Goal: Task Accomplishment & Management: Manage account settings

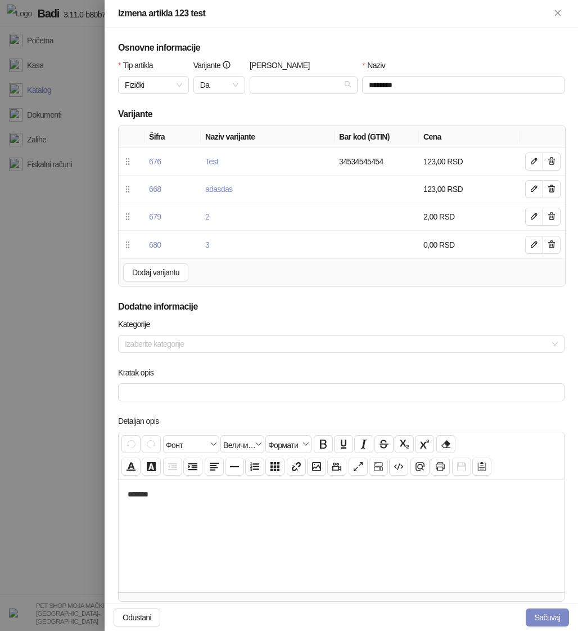
scroll to position [257, 0]
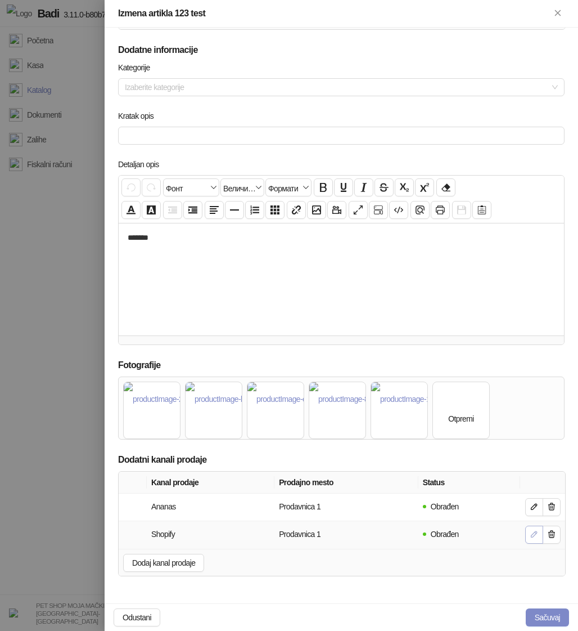
click at [533, 533] on icon "button" at bounding box center [534, 533] width 9 height 9
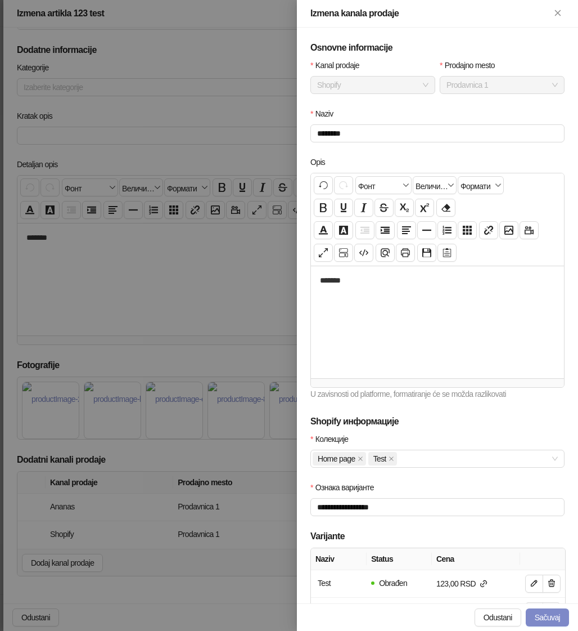
scroll to position [77, 0]
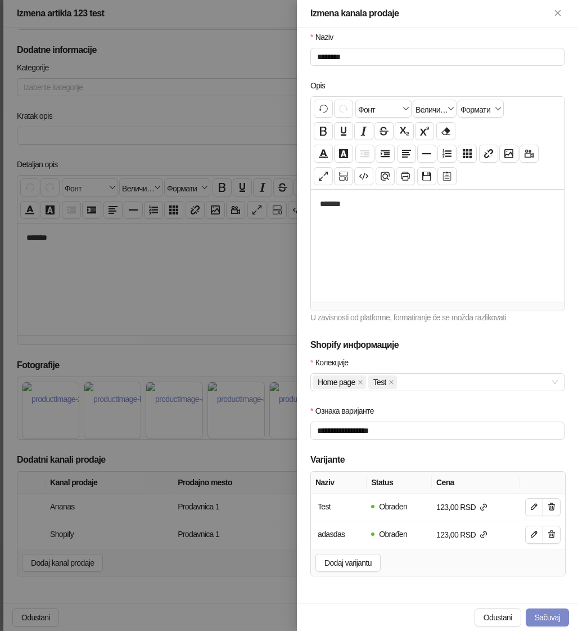
click at [116, 452] on div at bounding box center [289, 315] width 578 height 631
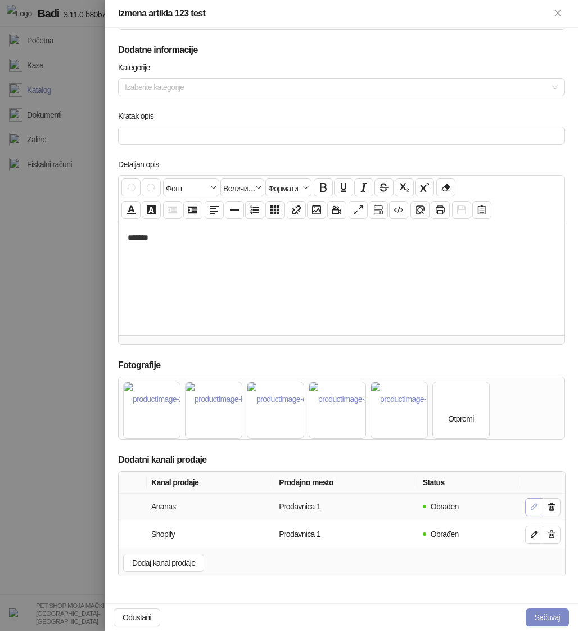
click at [528, 503] on button "button" at bounding box center [534, 507] width 18 height 18
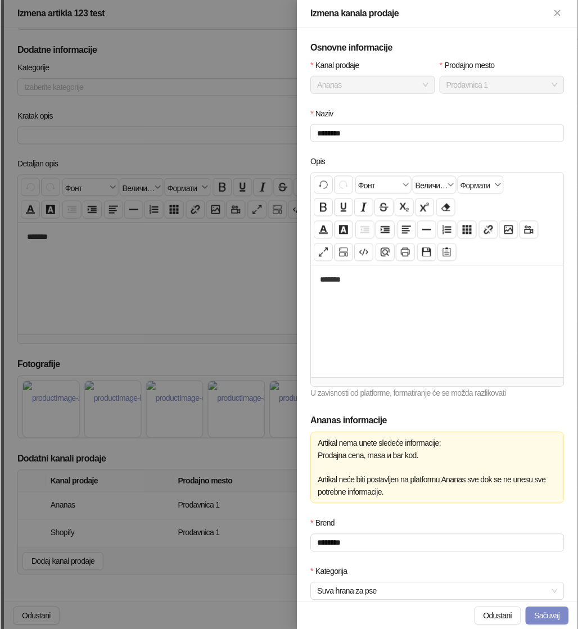
scroll to position [134, 0]
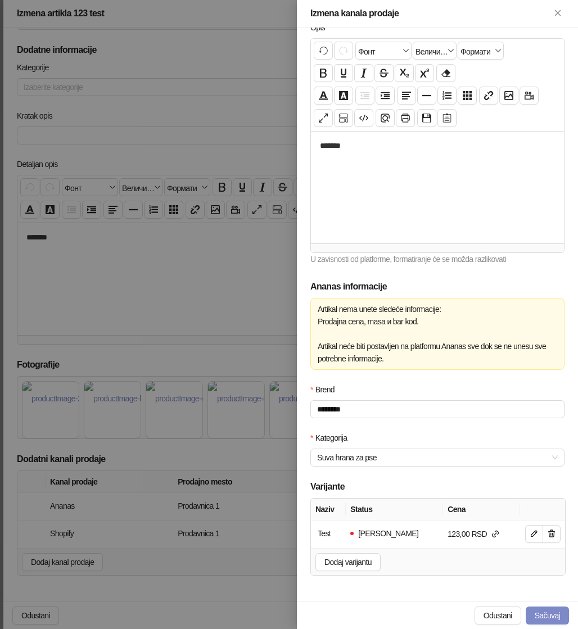
click at [238, 250] on div at bounding box center [289, 314] width 578 height 629
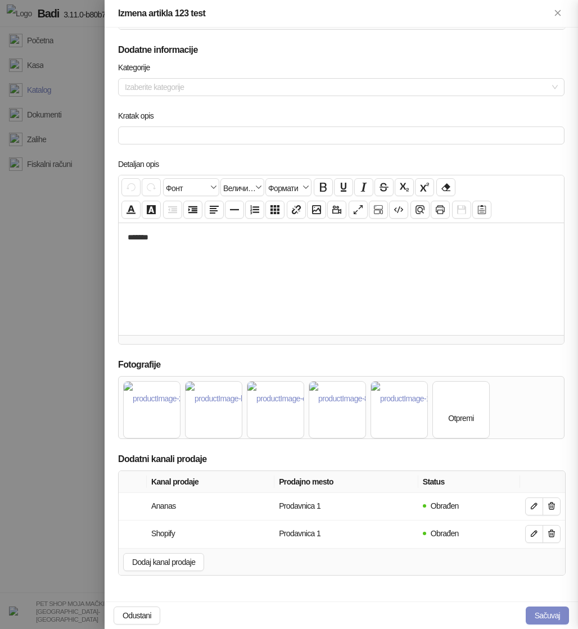
scroll to position [0, 0]
click at [72, 182] on div at bounding box center [289, 314] width 578 height 629
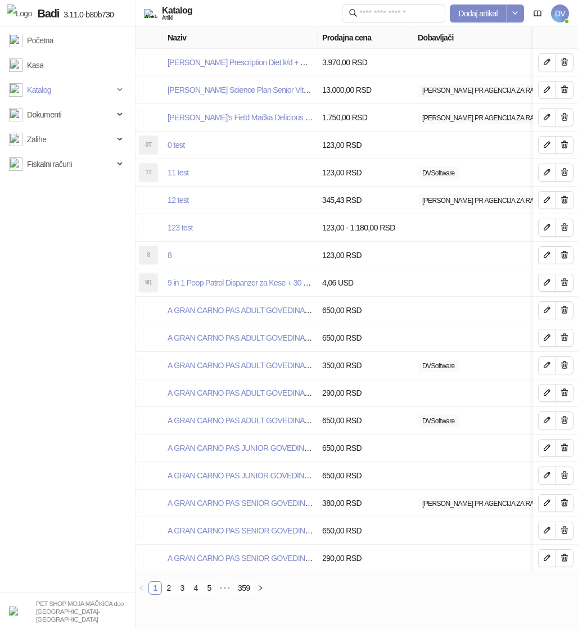
click at [555, 6] on span "DV" at bounding box center [560, 14] width 18 height 18
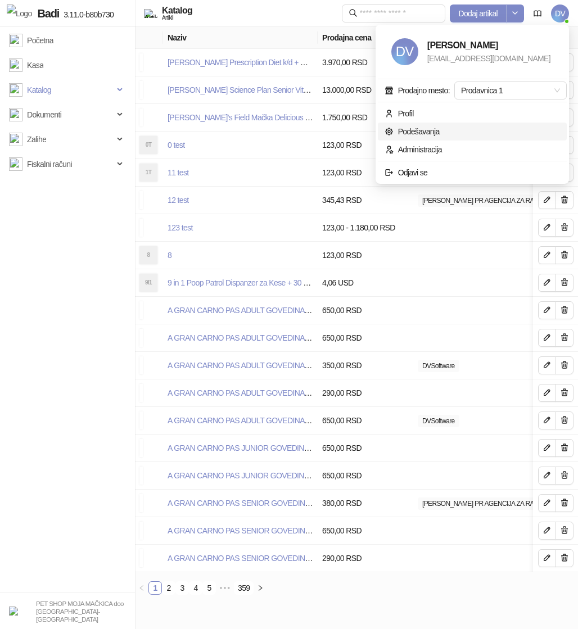
click at [423, 134] on link "Podešavanja" at bounding box center [412, 131] width 55 height 9
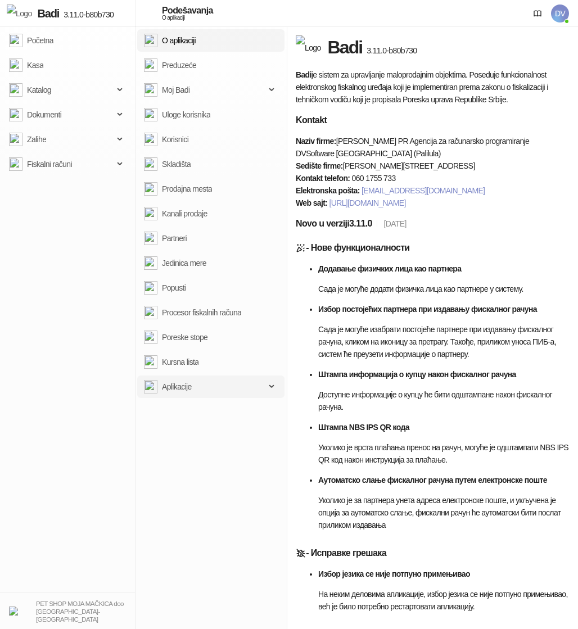
click at [218, 384] on span "Aplikacije" at bounding box center [205, 387] width 122 height 23
click at [199, 435] on link "Instalirane" at bounding box center [174, 436] width 51 height 23
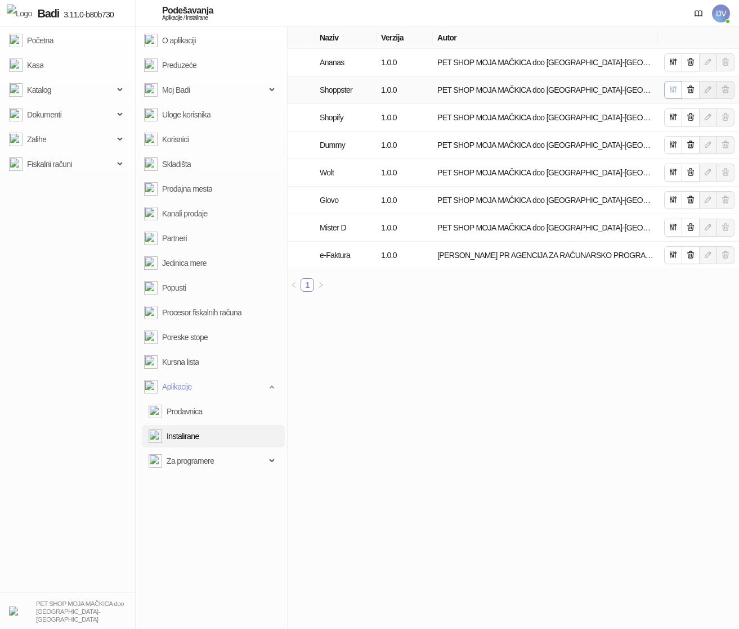
click at [578, 93] on icon "button" at bounding box center [672, 89] width 9 height 9
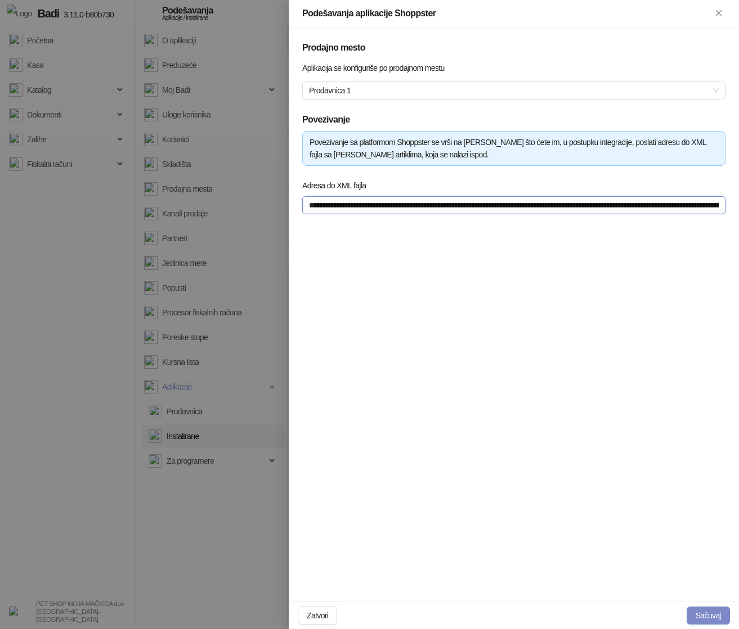
click at [446, 208] on input "**********" at bounding box center [513, 205] width 423 height 18
click at [80, 98] on div at bounding box center [369, 314] width 739 height 629
type input "**********"
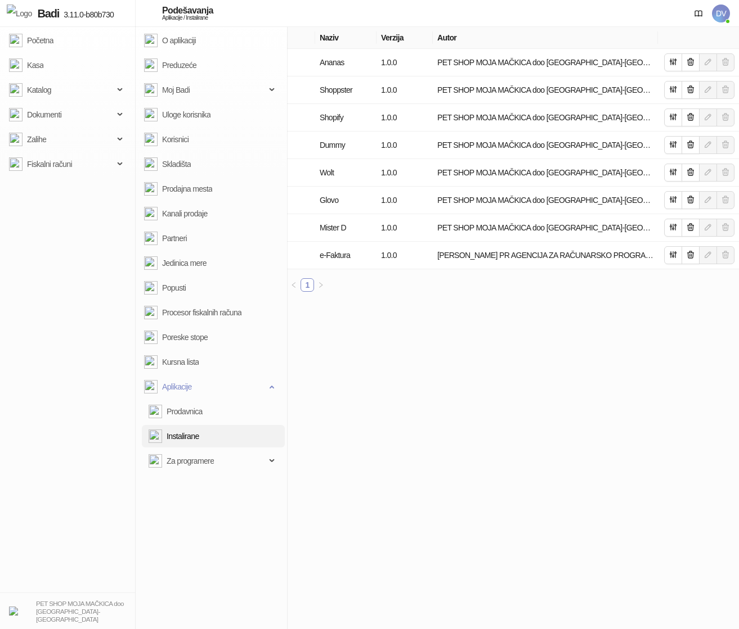
click at [83, 91] on span "Katalog" at bounding box center [61, 90] width 105 height 23
click at [48, 167] on link "Artikli" at bounding box center [31, 164] width 35 height 23
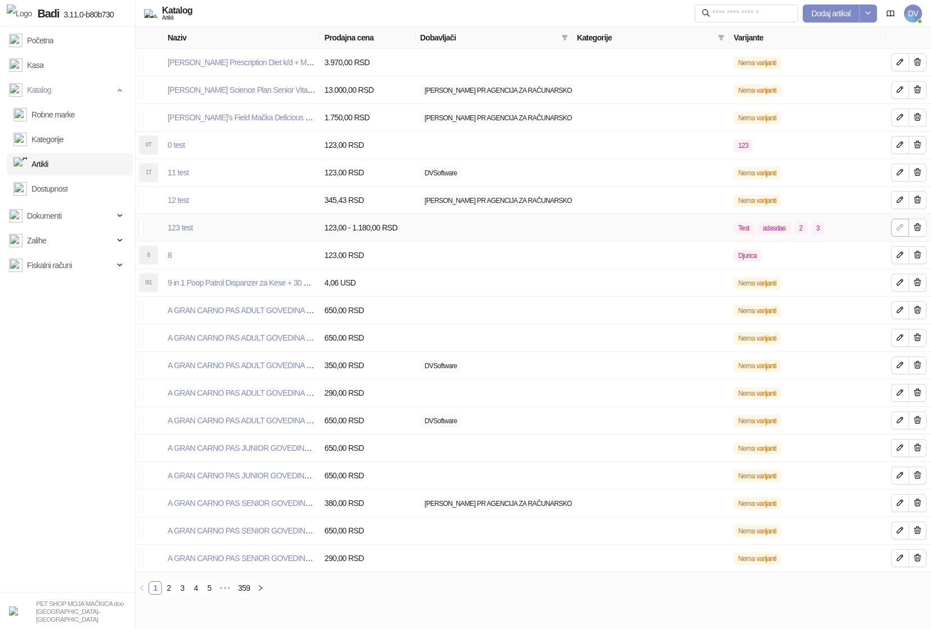
click at [578, 232] on span "button" at bounding box center [900, 228] width 9 height 10
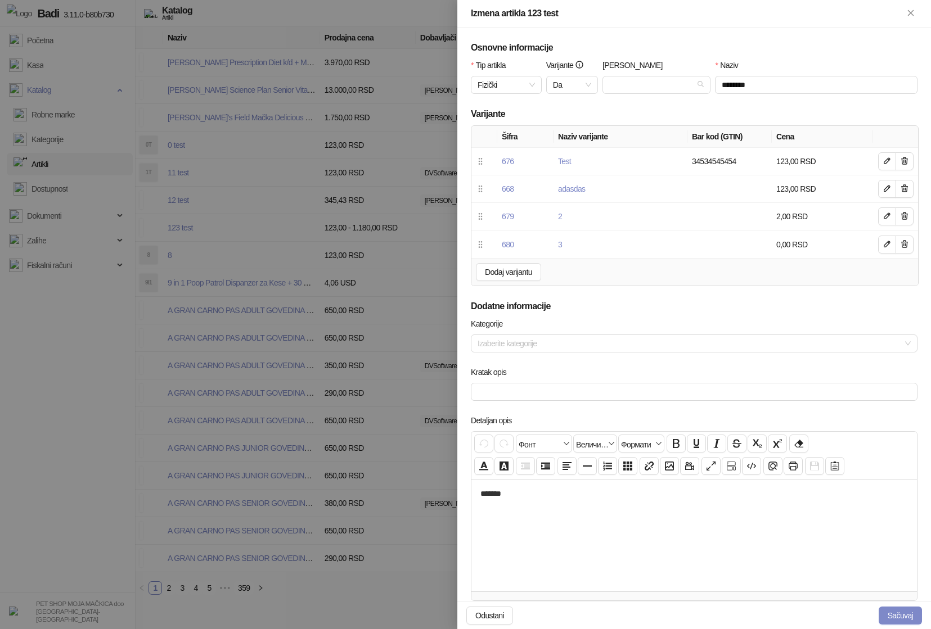
scroll to position [258, 0]
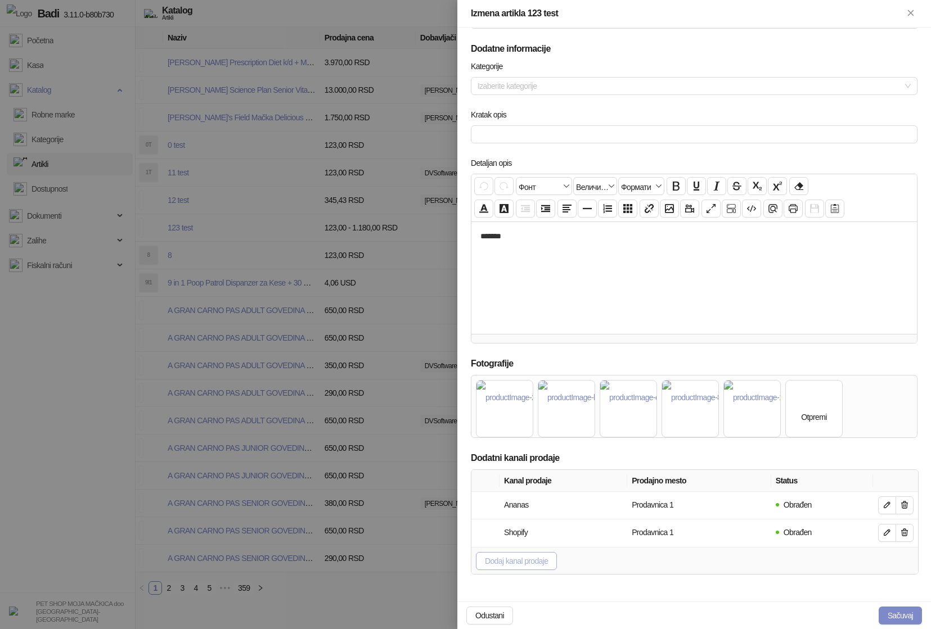
click at [532, 566] on button "Dodaj kanal prodaje" at bounding box center [516, 561] width 81 height 18
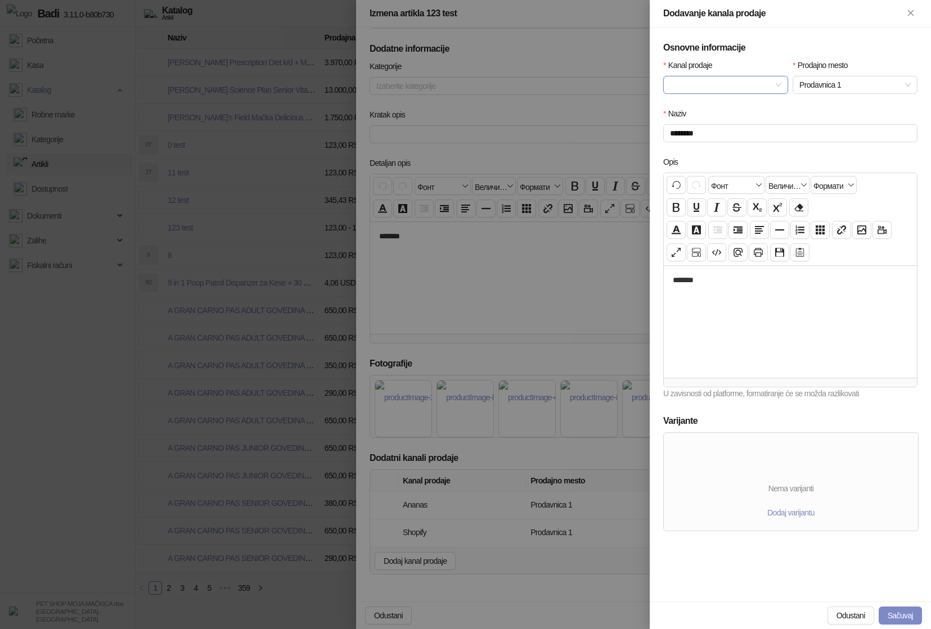
click at [578, 86] on input "Kanal prodaje" at bounding box center [720, 85] width 101 height 17
click at [578, 179] on div "Shoppster" at bounding box center [725, 179] width 107 height 12
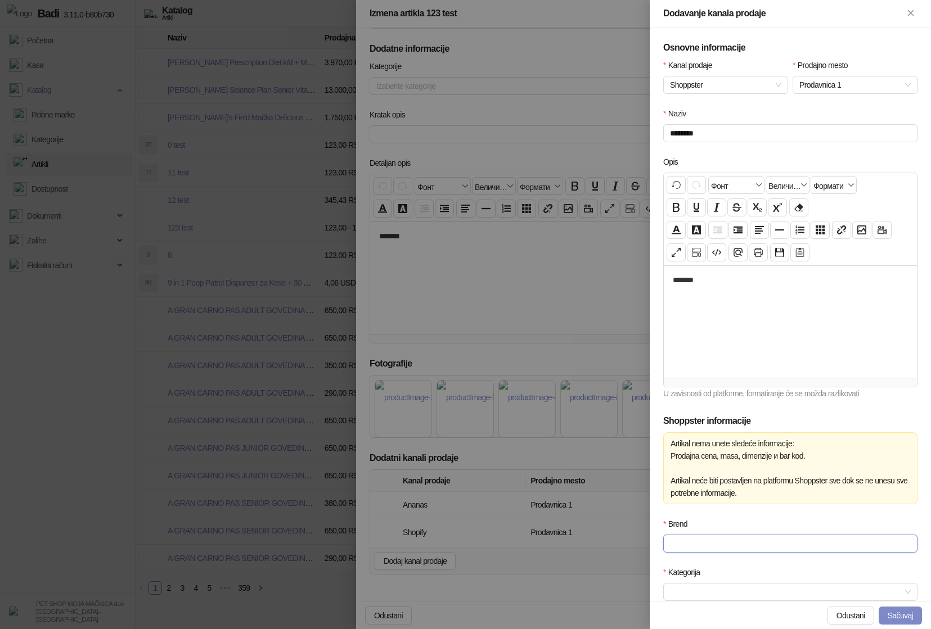
click at [578, 548] on input "Brend" at bounding box center [790, 544] width 254 height 18
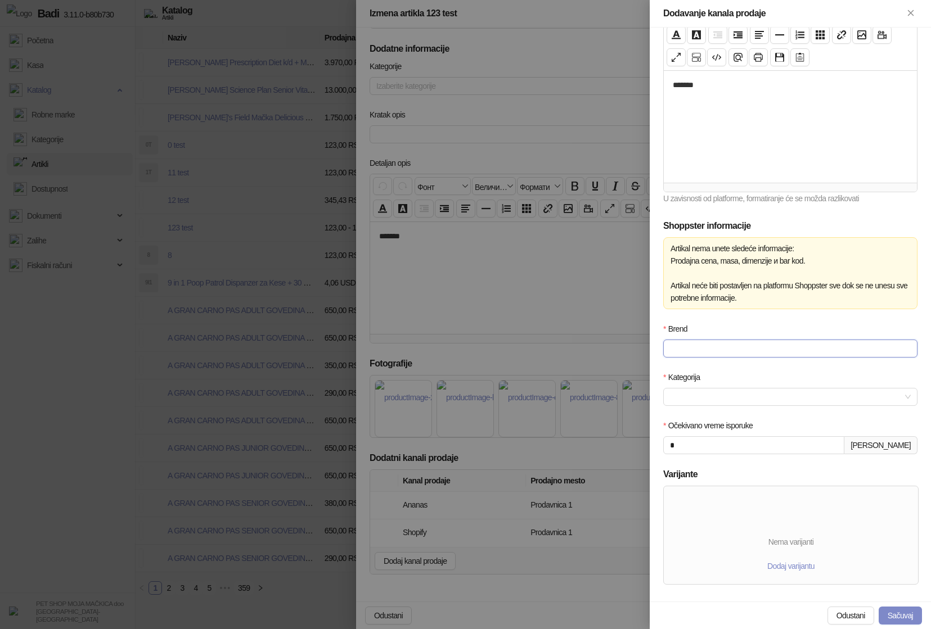
scroll to position [205, 0]
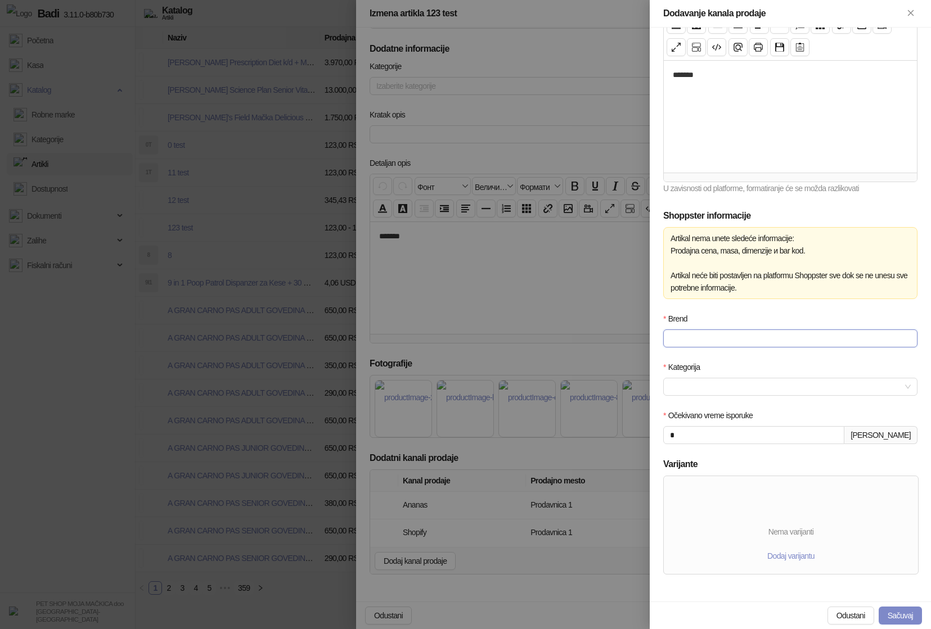
type input "***"
click at [578, 392] on input "Kategorija" at bounding box center [785, 387] width 231 height 17
click at [578, 492] on icon "plus-square" at bounding box center [672, 491] width 3 height 3
click at [578, 509] on icon "plus-square" at bounding box center [686, 507] width 8 height 8
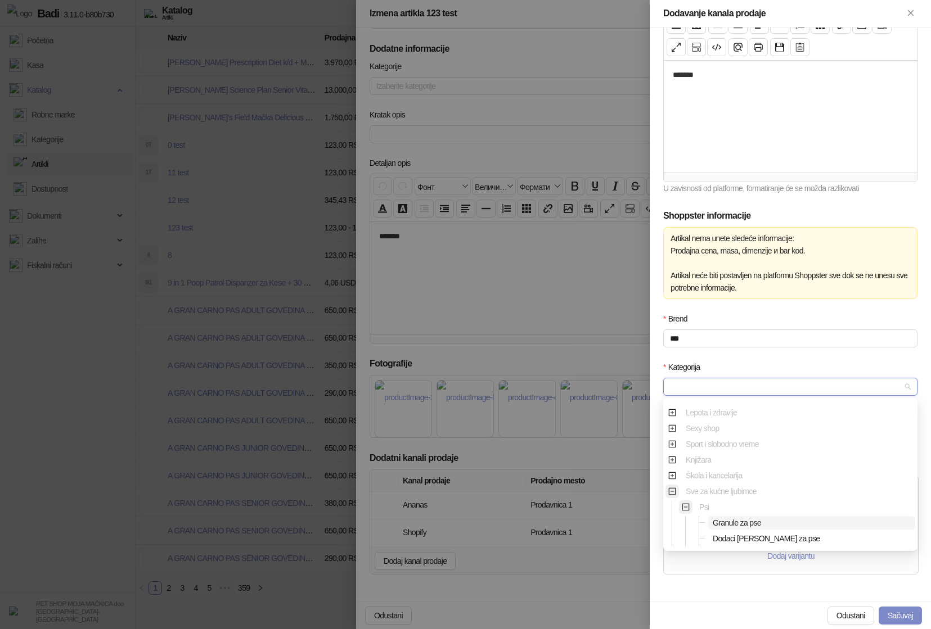
click at [578, 521] on span "Granule za pse" at bounding box center [737, 523] width 48 height 9
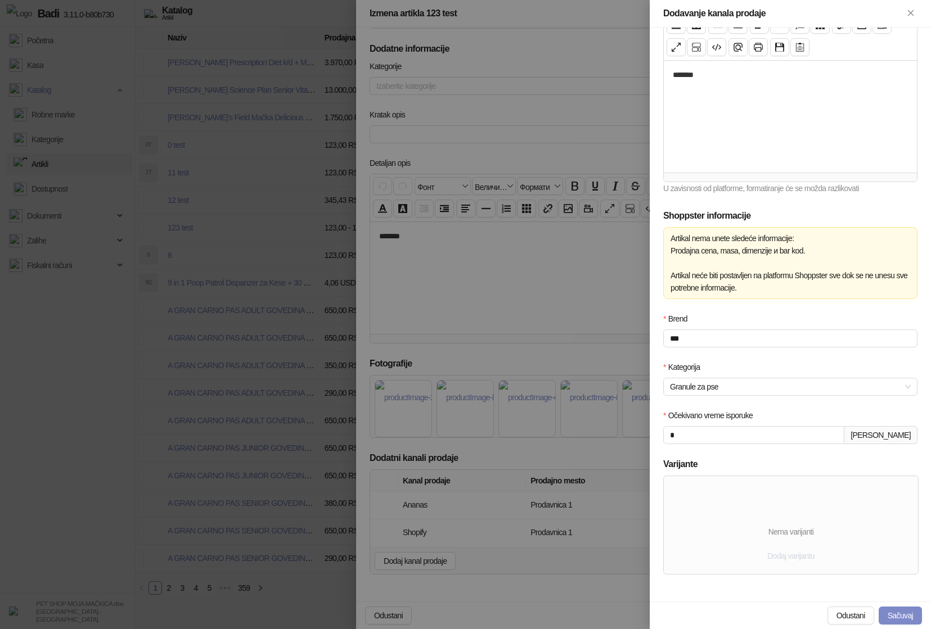
click at [578, 557] on span "Dodaj varijantu" at bounding box center [790, 556] width 47 height 9
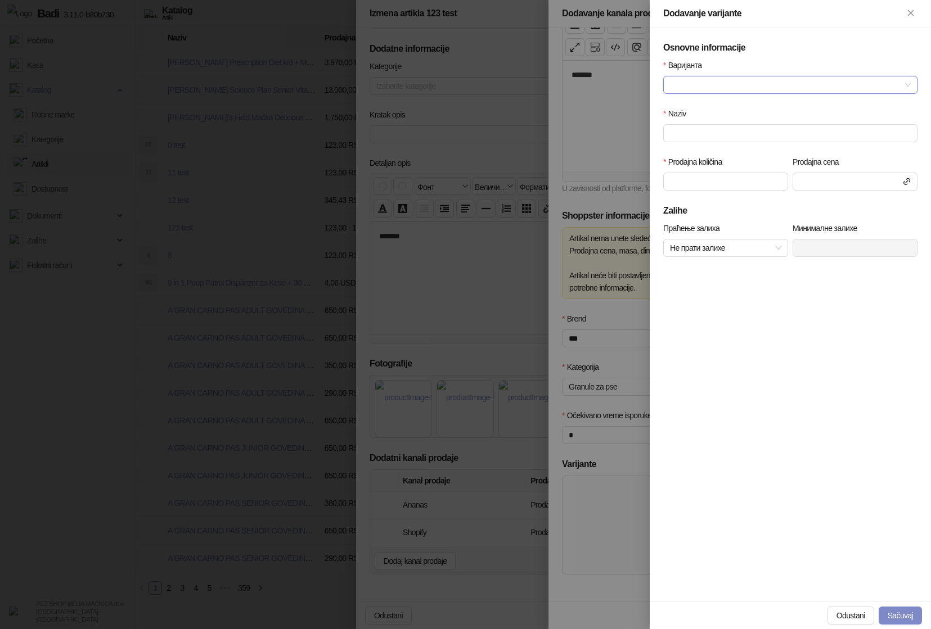
click at [578, 88] on input "Варијанта" at bounding box center [785, 85] width 231 height 17
click at [578, 104] on div "Test" at bounding box center [790, 107] width 236 height 12
type input "****"
type input "***"
click at [578, 613] on button "Sačuvaj" at bounding box center [900, 616] width 43 height 18
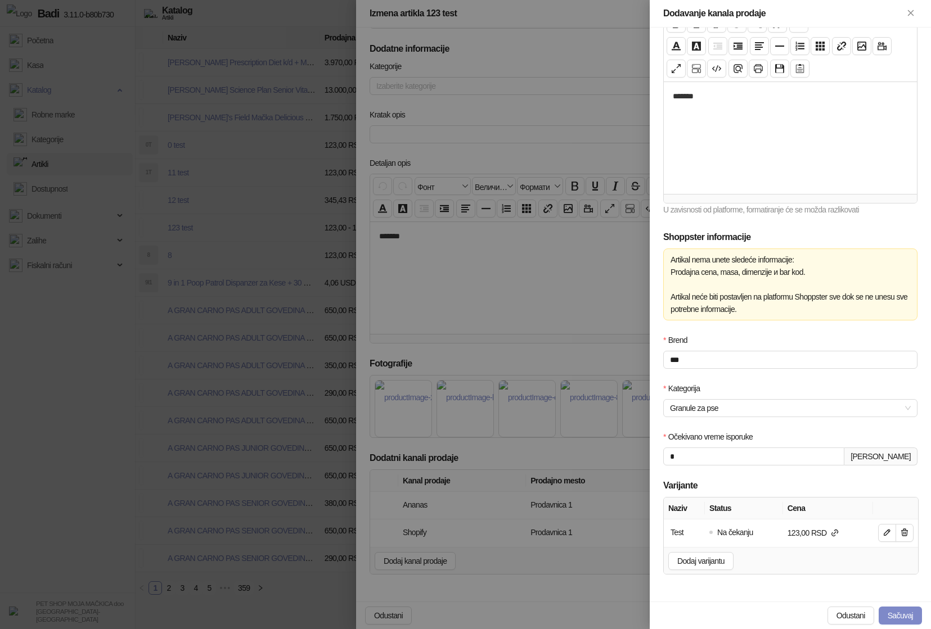
scroll to position [184, 0]
click at [578, 616] on button "Sačuvaj" at bounding box center [900, 616] width 43 height 18
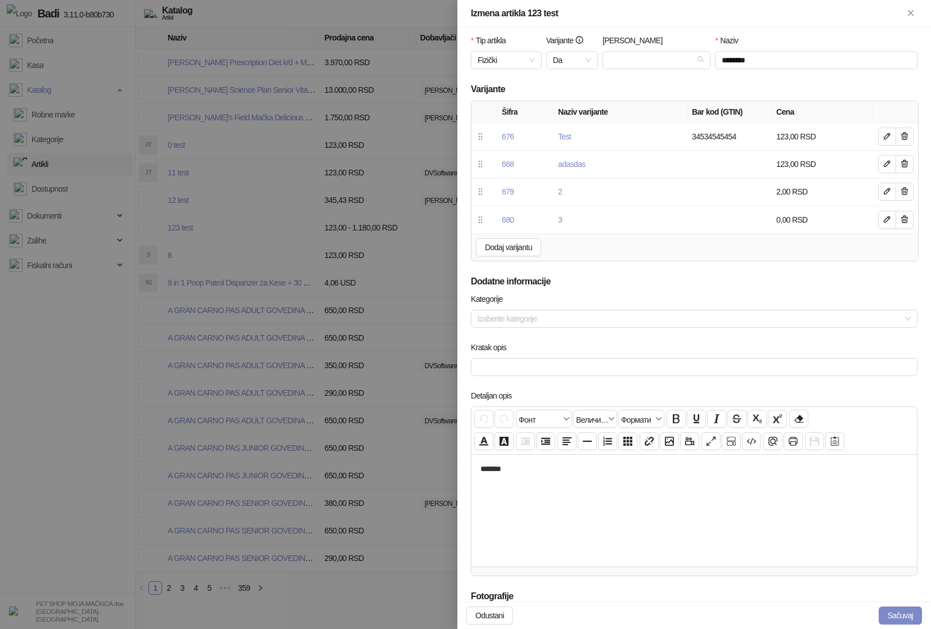
scroll to position [0, 0]
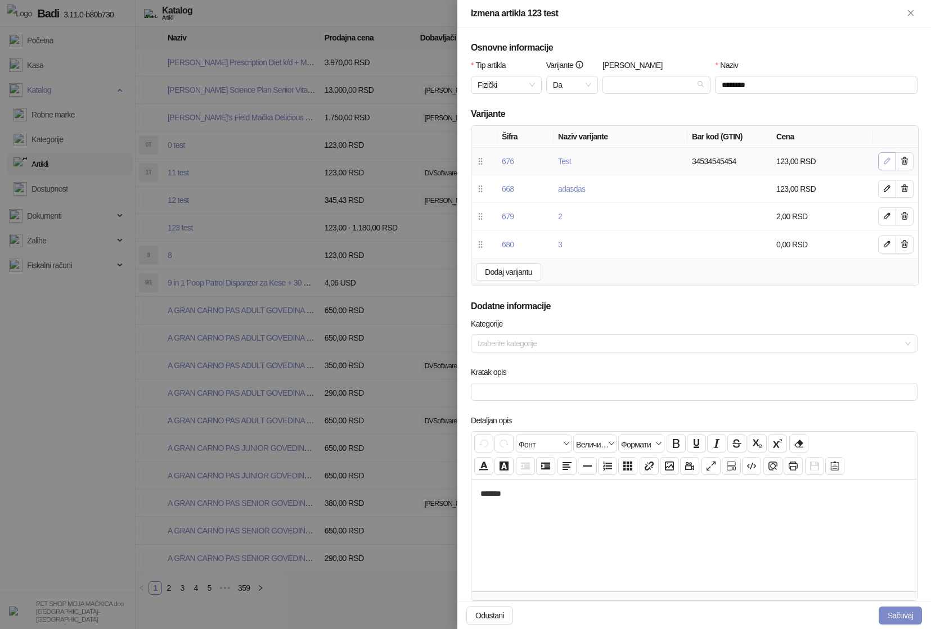
click at [578, 165] on icon "button" at bounding box center [887, 160] width 9 height 9
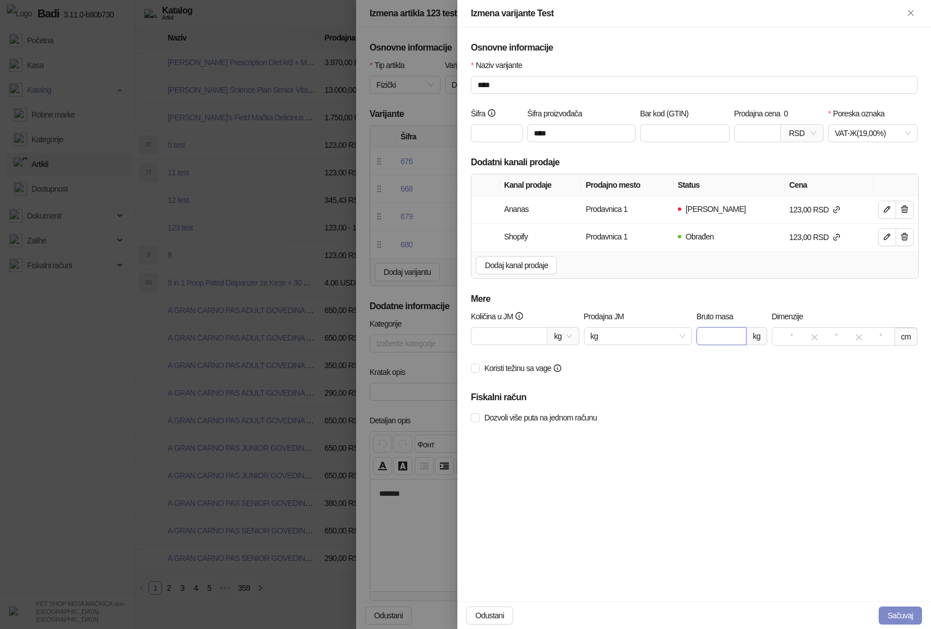
click at [578, 339] on input "Bruto masa" at bounding box center [721, 336] width 50 height 18
type input "*"
click at [578, 329] on div "cm" at bounding box center [845, 336] width 146 height 19
click at [578, 331] on input "number" at bounding box center [792, 337] width 26 height 12
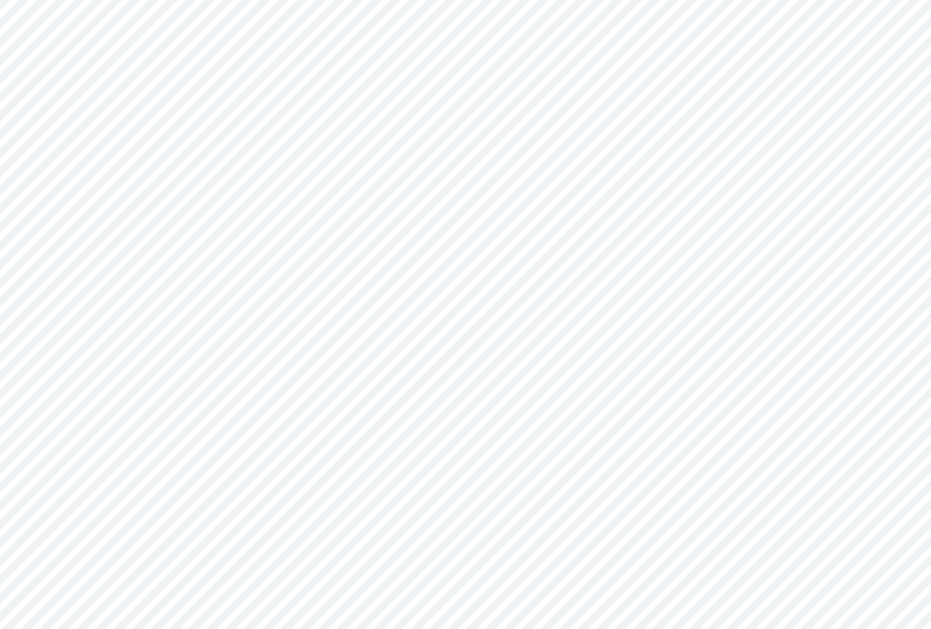
type input "**"
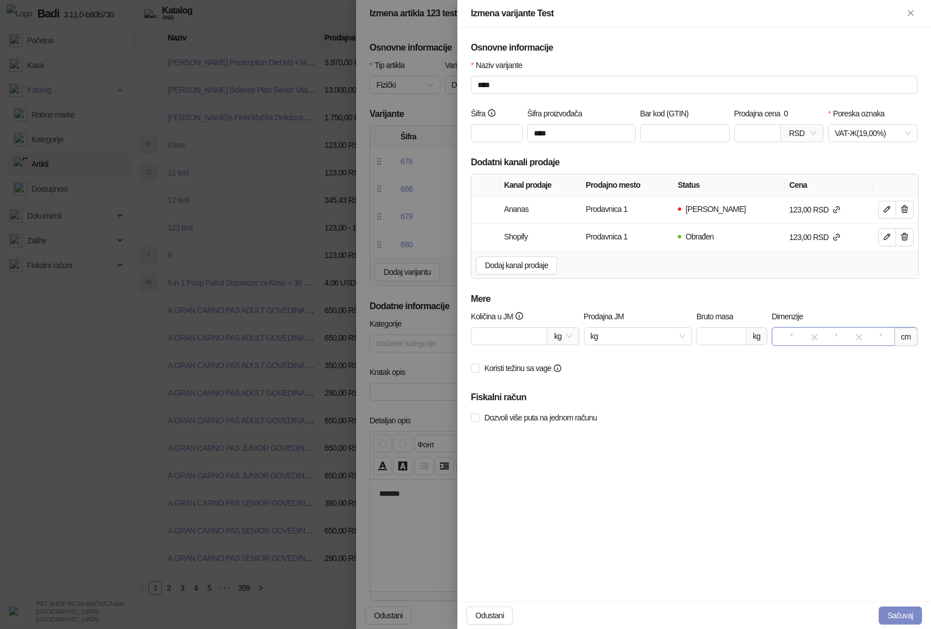
click at [578, 338] on input "number" at bounding box center [836, 337] width 26 height 12
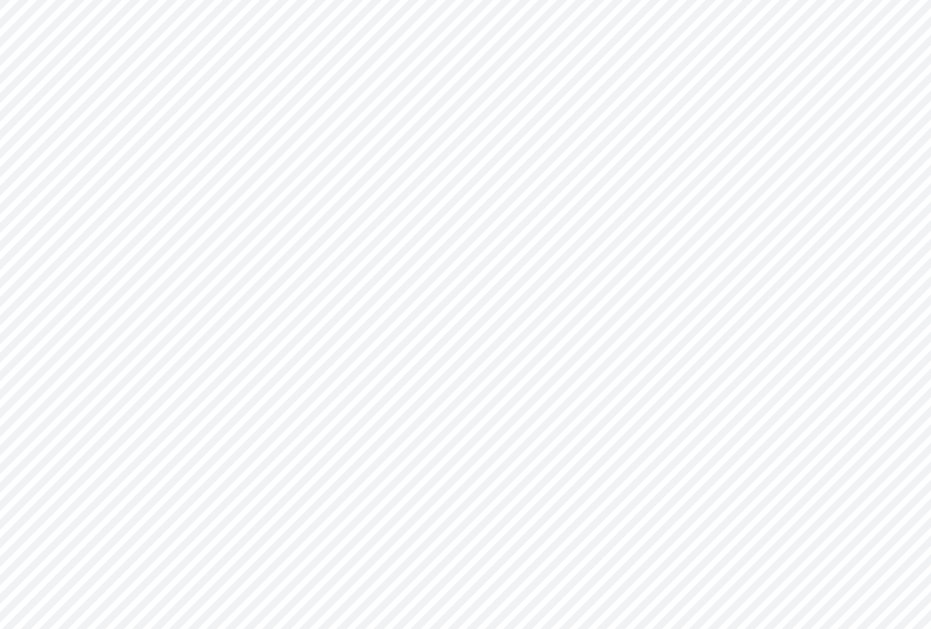
type input "**"
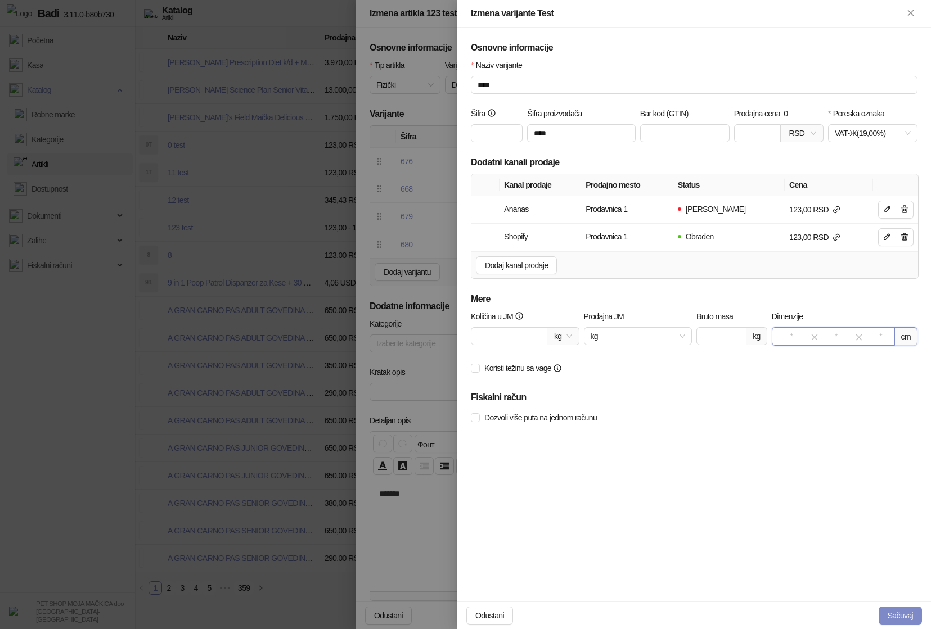
click at [578, 335] on input "number" at bounding box center [880, 337] width 26 height 12
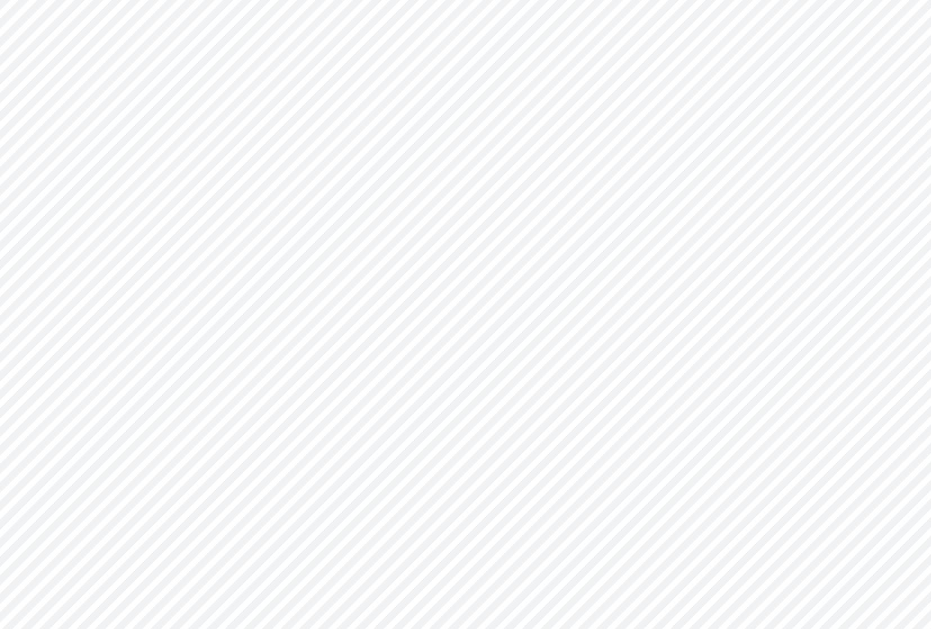
type input "**"
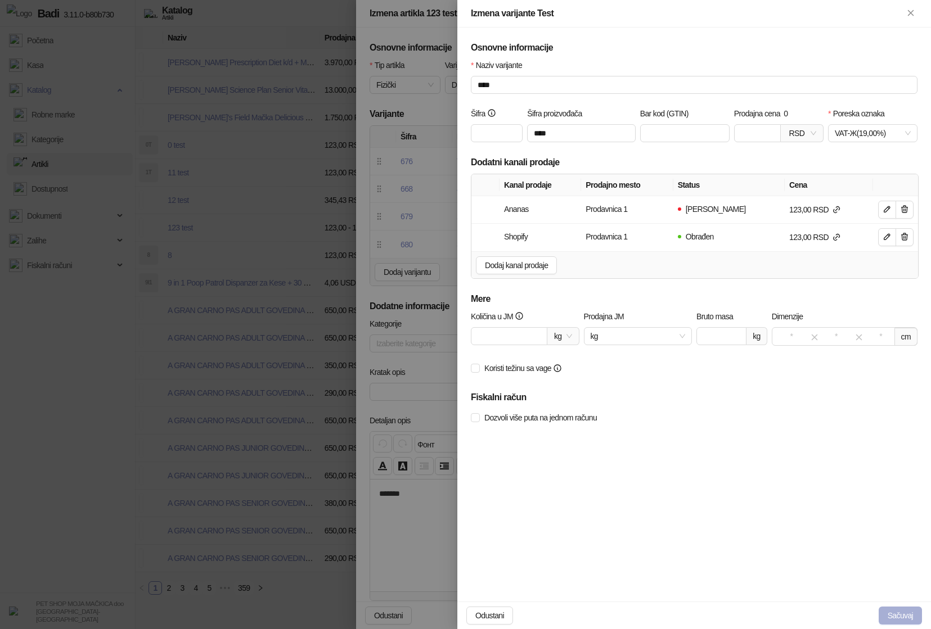
click at [578, 616] on span "Sačuvaj" at bounding box center [900, 615] width 25 height 9
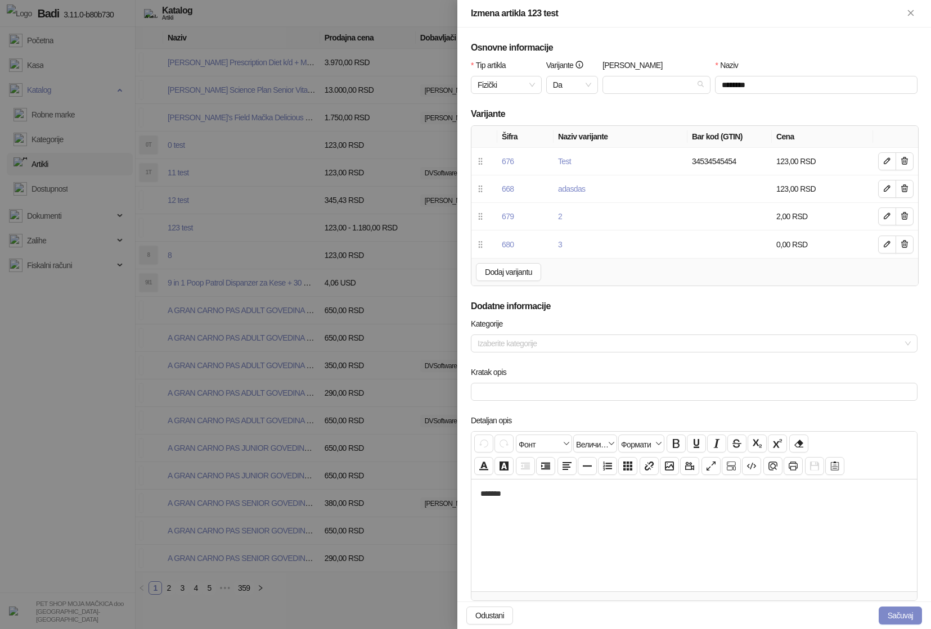
scroll to position [285, 0]
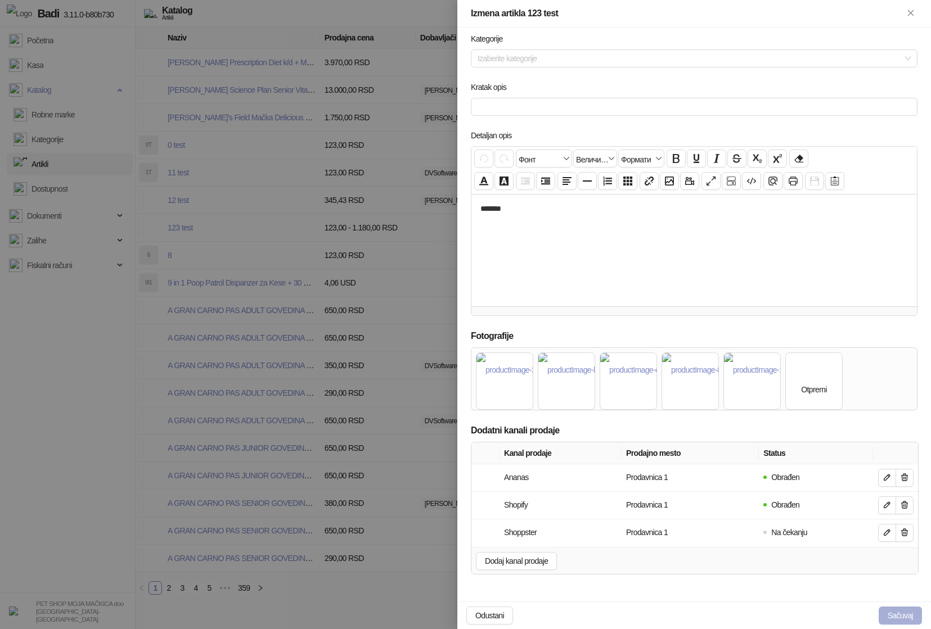
click at [578, 618] on button "Sačuvaj" at bounding box center [900, 616] width 43 height 18
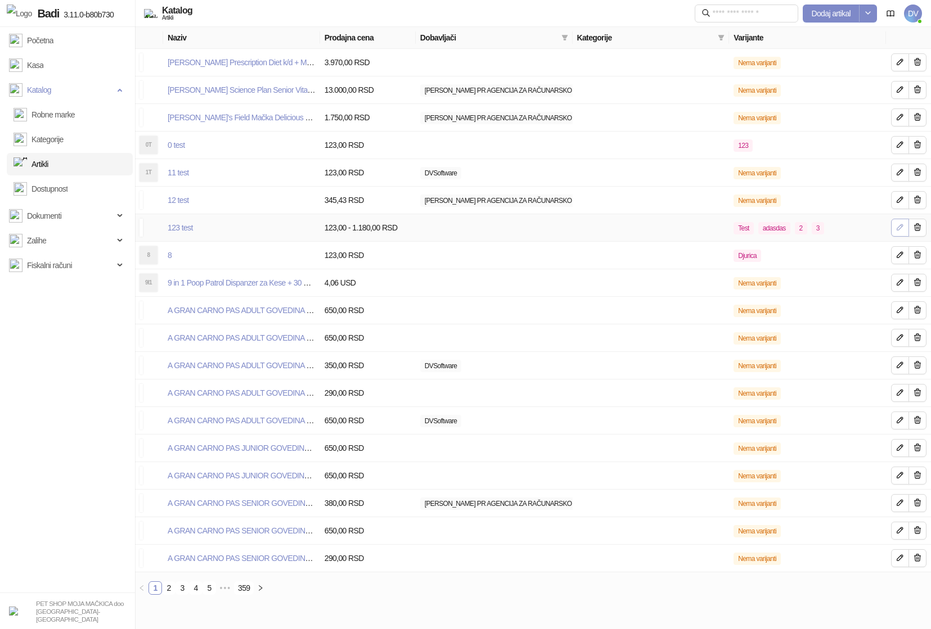
click at [578, 236] on button "button" at bounding box center [900, 228] width 18 height 18
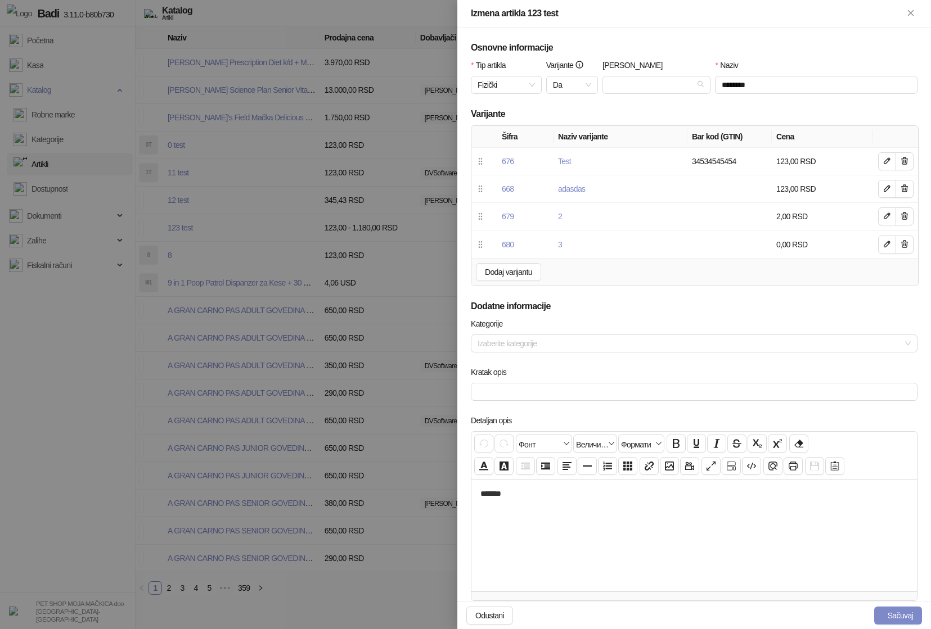
scroll to position [285, 0]
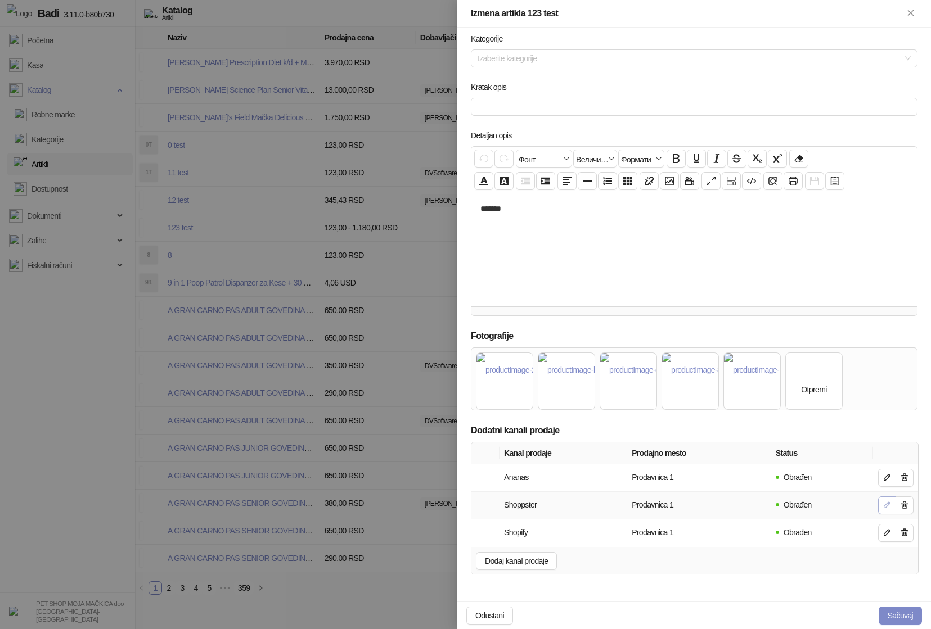
click at [578, 505] on icon "button" at bounding box center [887, 505] width 9 height 9
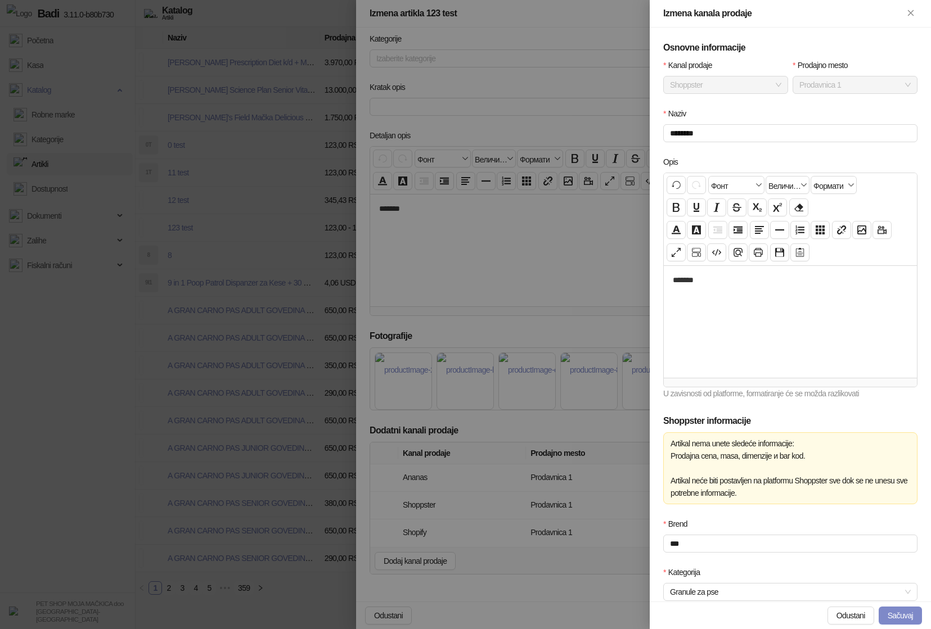
scroll to position [212, 0]
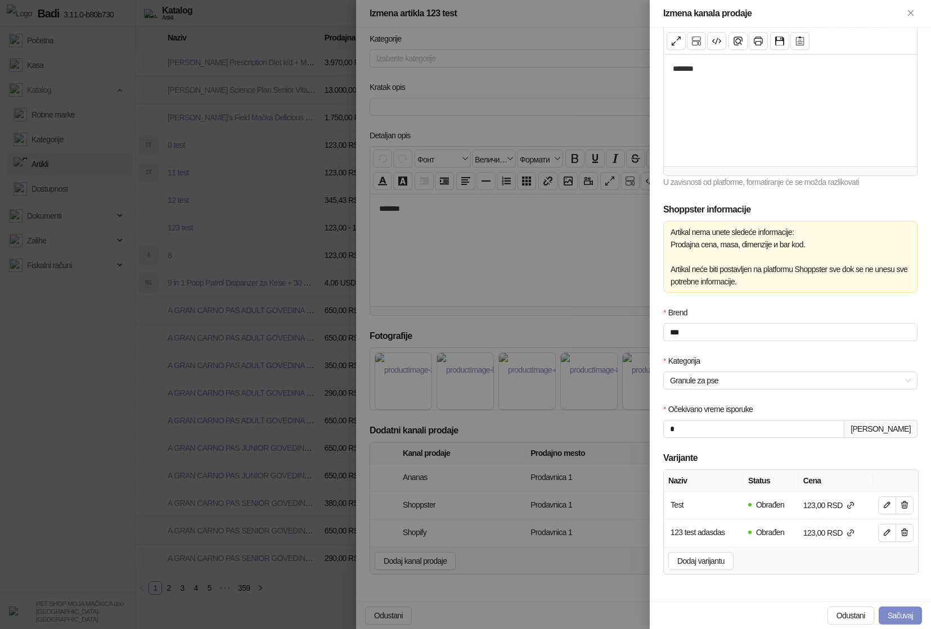
click at [578, 486] on div at bounding box center [465, 314] width 931 height 629
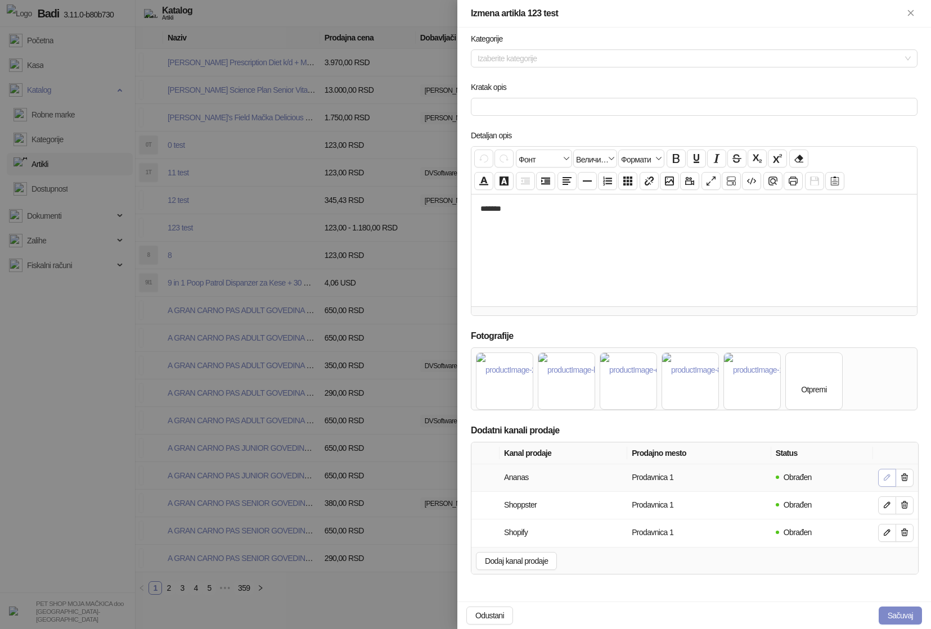
click at [578, 478] on button "button" at bounding box center [887, 478] width 18 height 18
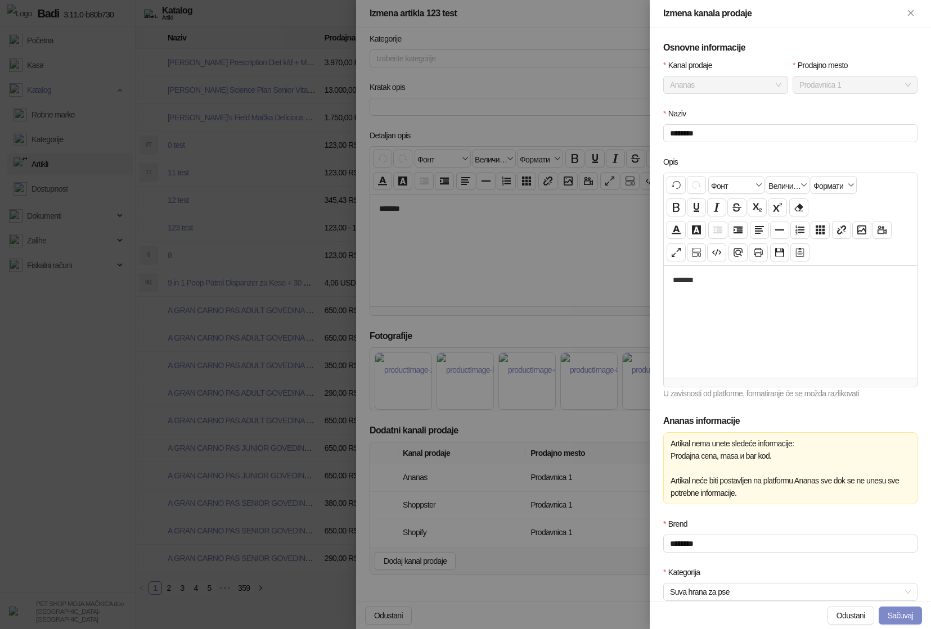
scroll to position [136, 0]
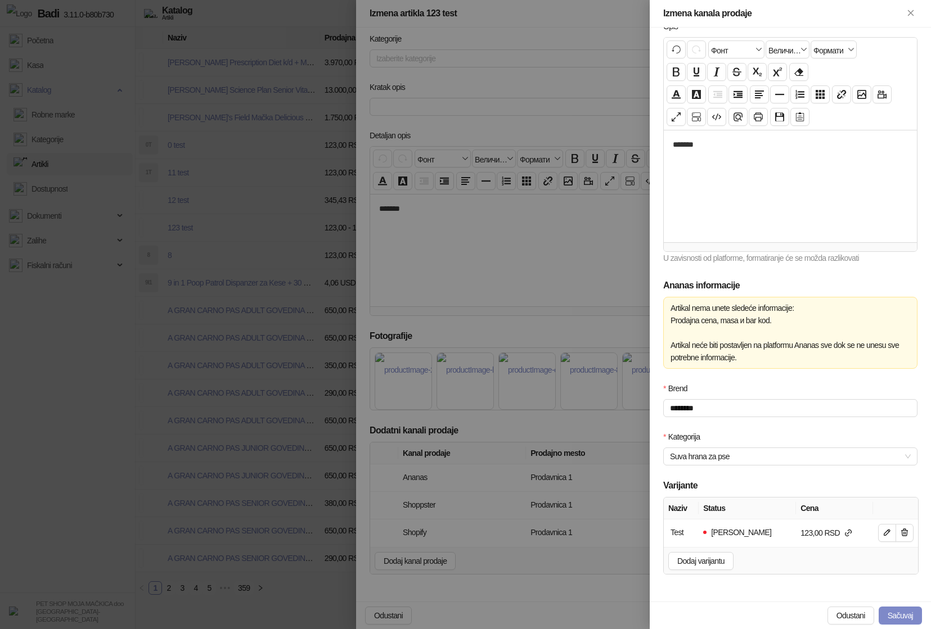
click at [529, 473] on div at bounding box center [465, 314] width 931 height 629
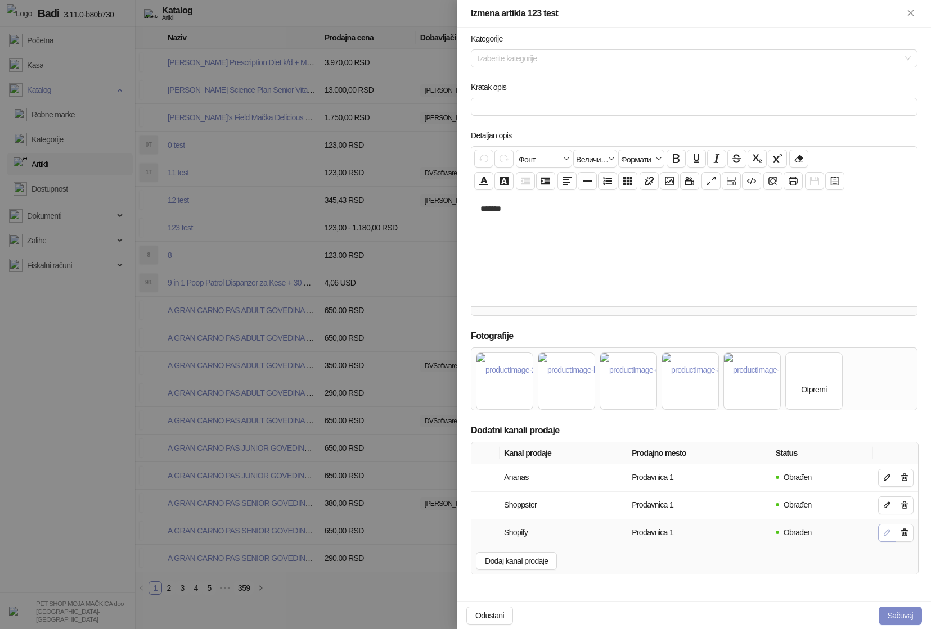
click at [578, 536] on icon "button" at bounding box center [887, 532] width 9 height 9
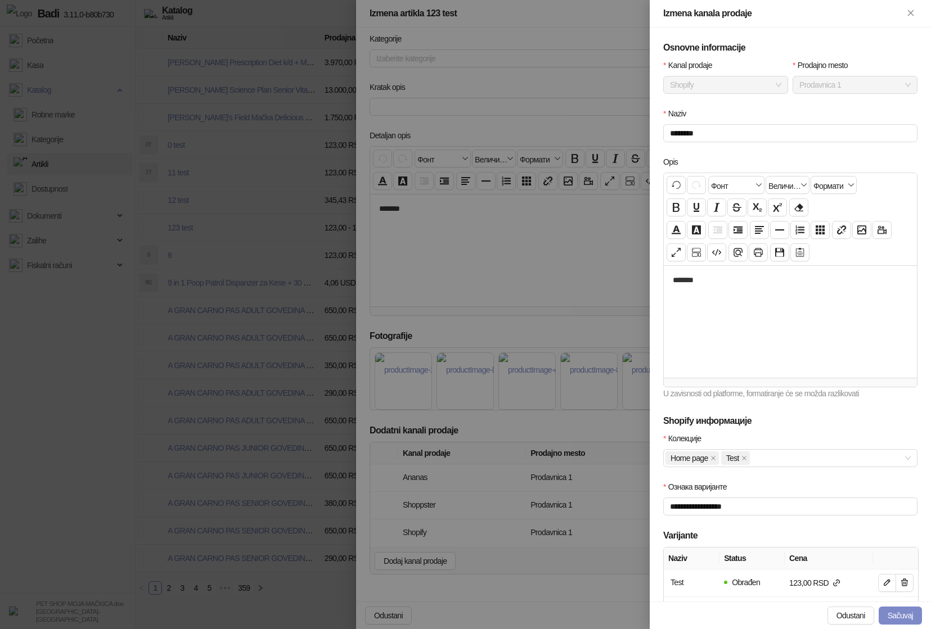
scroll to position [78, 0]
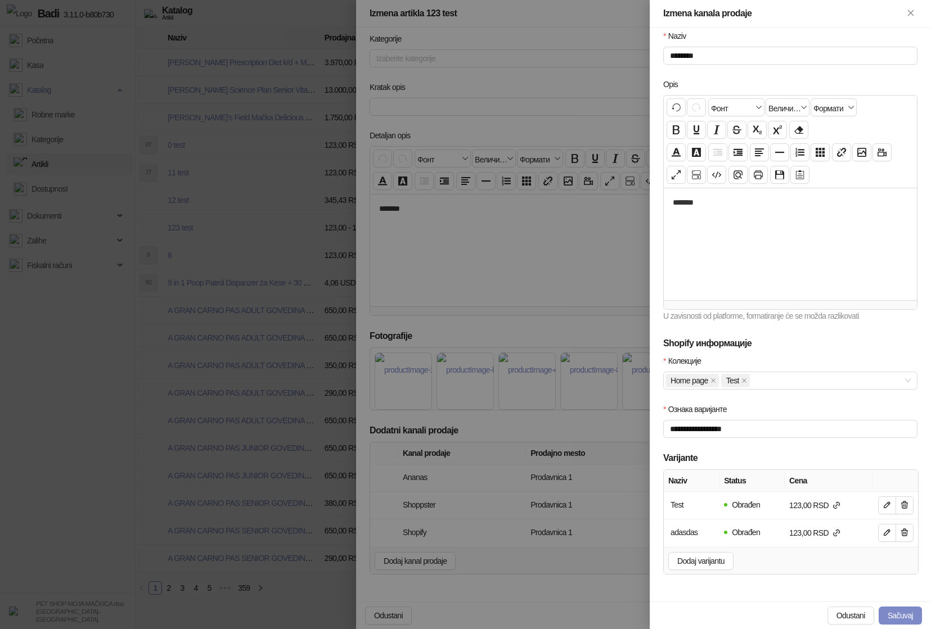
click at [556, 534] on div at bounding box center [465, 314] width 931 height 629
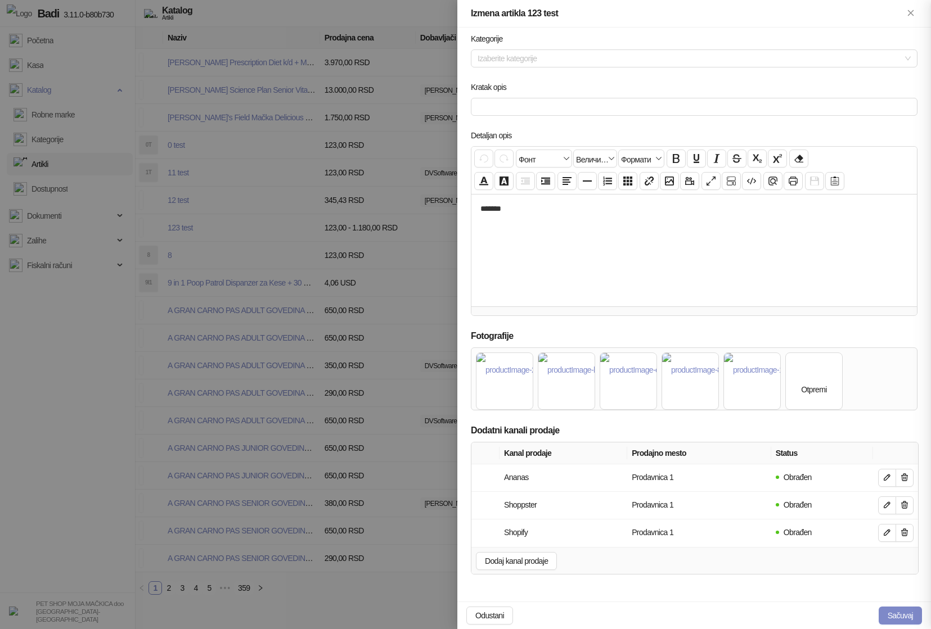
scroll to position [0, 0]
click at [578, 501] on button "button" at bounding box center [887, 506] width 18 height 18
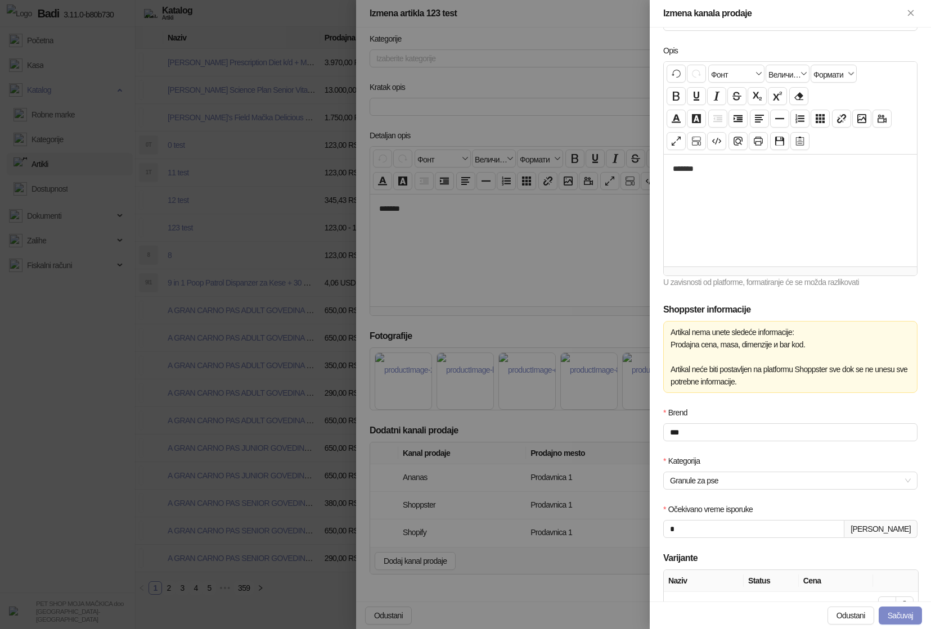
scroll to position [212, 0]
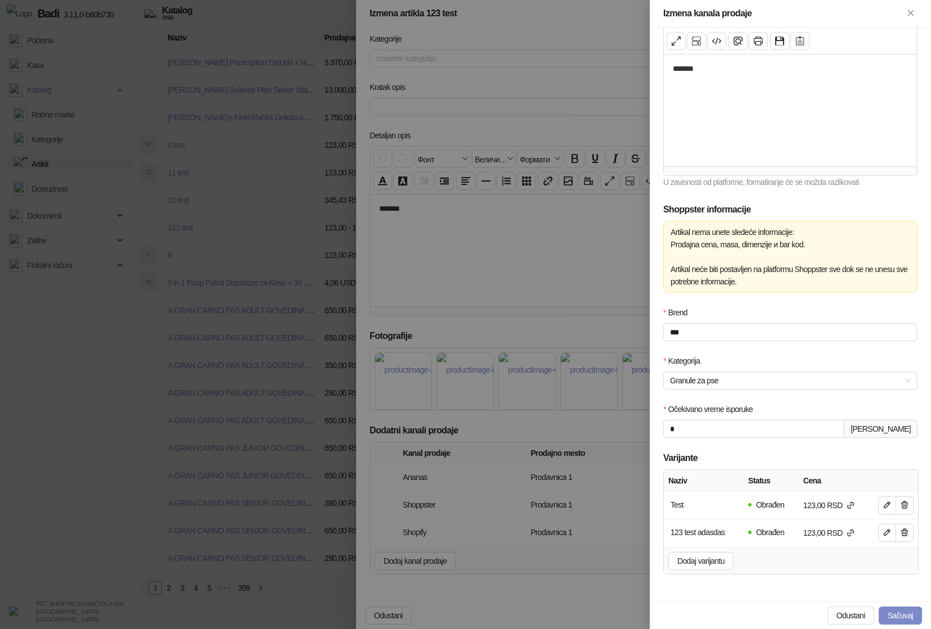
click at [578, 503] on div at bounding box center [465, 314] width 931 height 629
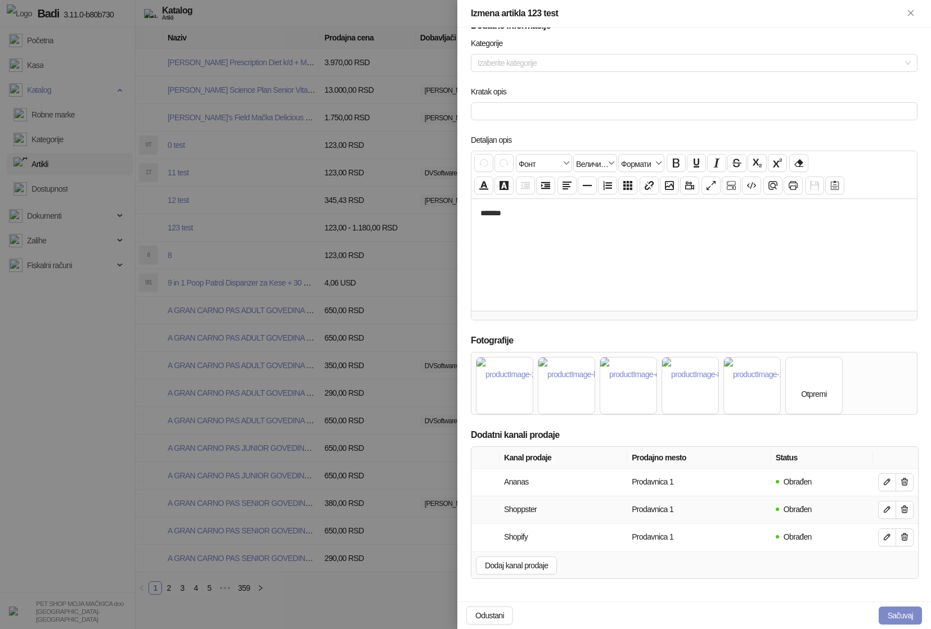
scroll to position [285, 0]
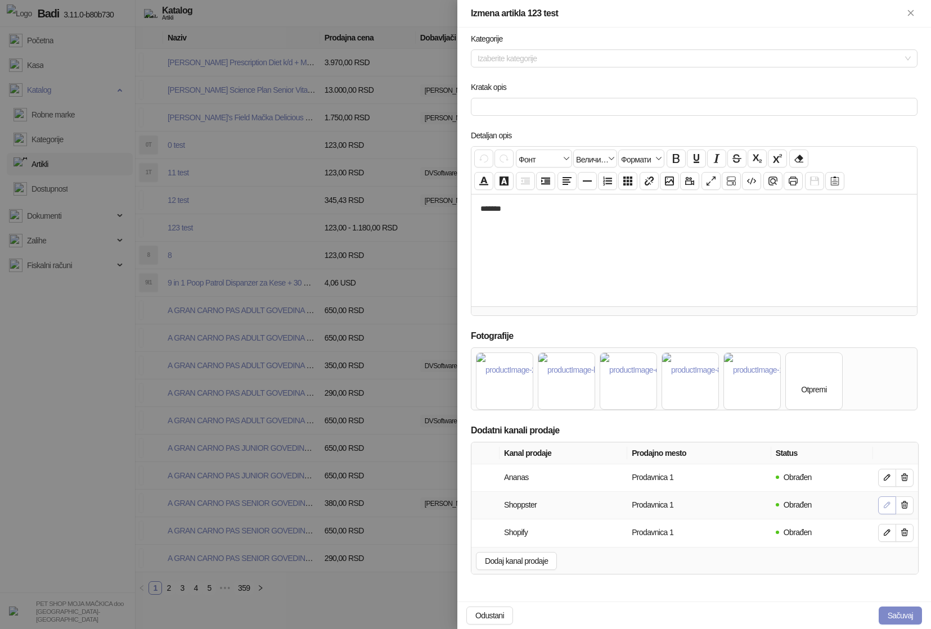
click at [578, 504] on icon "button" at bounding box center [887, 505] width 6 height 6
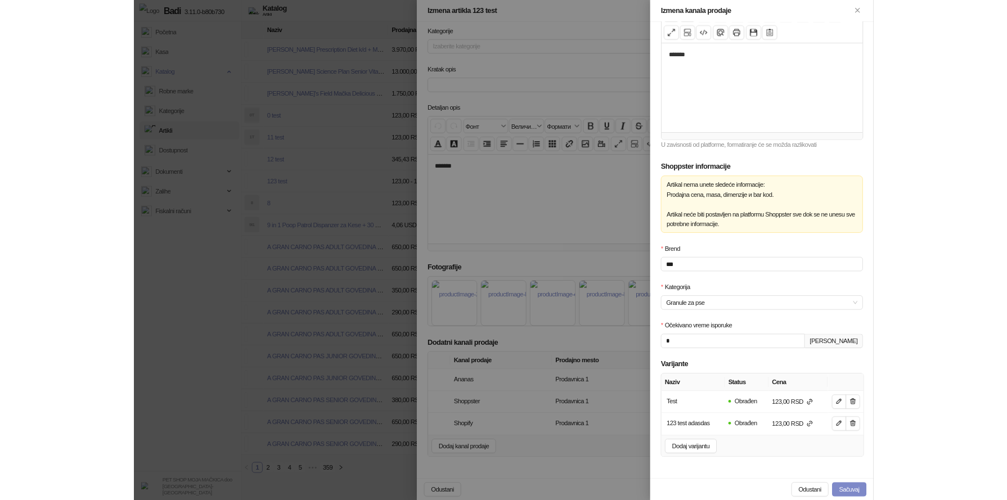
scroll to position [0, 0]
